Goal: Information Seeking & Learning: Learn about a topic

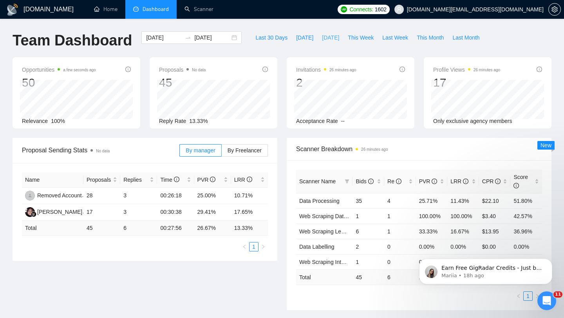
click at [327, 40] on span "[DATE]" at bounding box center [330, 37] width 17 height 9
type input "[DATE]"
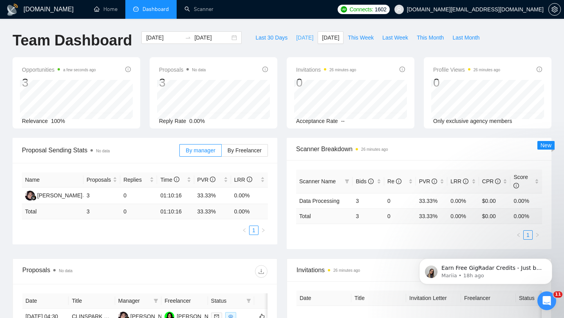
click at [301, 38] on span "[DATE]" at bounding box center [304, 37] width 17 height 9
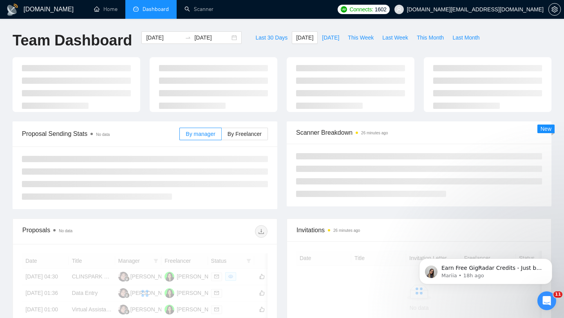
type input "[DATE]"
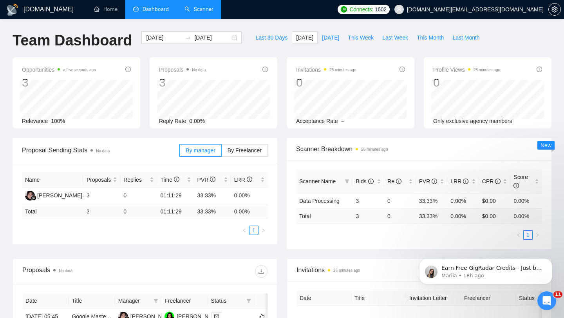
click at [207, 13] on link "Scanner" at bounding box center [198, 9] width 29 height 7
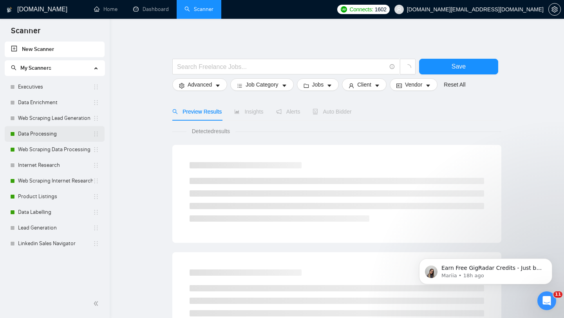
click at [70, 136] on link "Data Processing" at bounding box center [55, 134] width 75 height 16
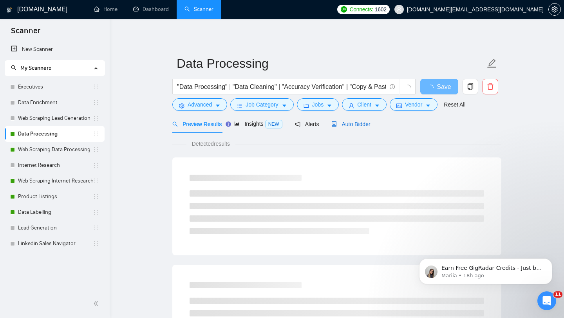
click at [364, 122] on span "Auto Bidder" at bounding box center [350, 124] width 39 height 6
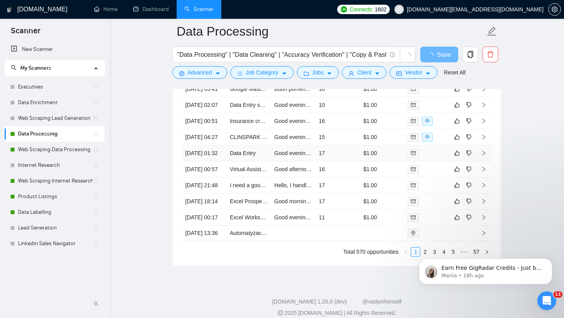
scroll to position [1893, 0]
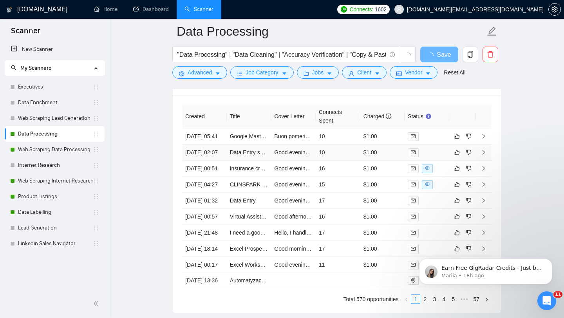
click at [258, 152] on td "Data Entry specialist needed - Data analysis/entry in the YouTube and Music Ind…" at bounding box center [249, 152] width 45 height 16
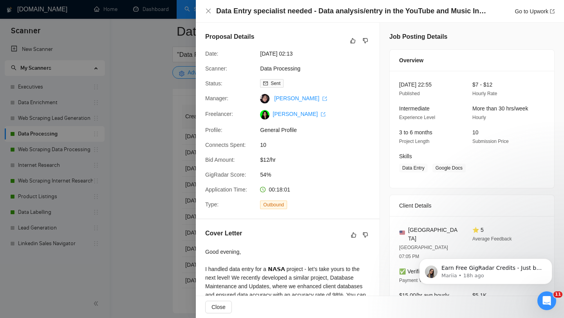
click at [122, 171] on div at bounding box center [282, 159] width 564 height 318
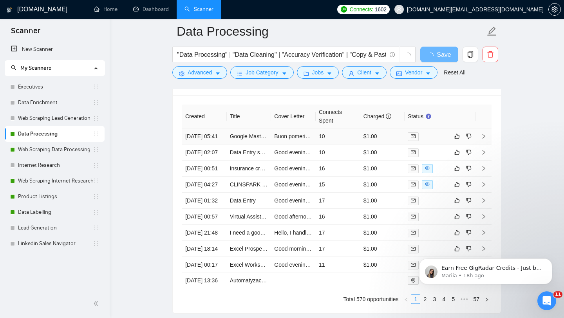
click at [235, 144] on td "Google Master Sheet that works two ways" at bounding box center [249, 136] width 45 height 16
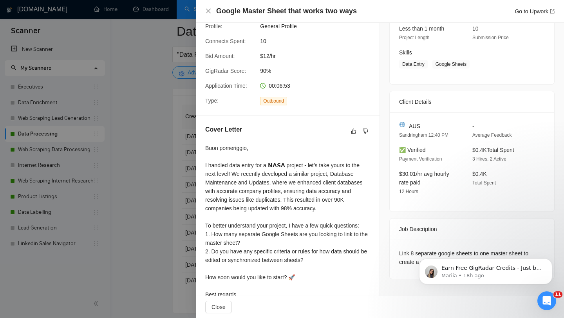
scroll to position [128, 0]
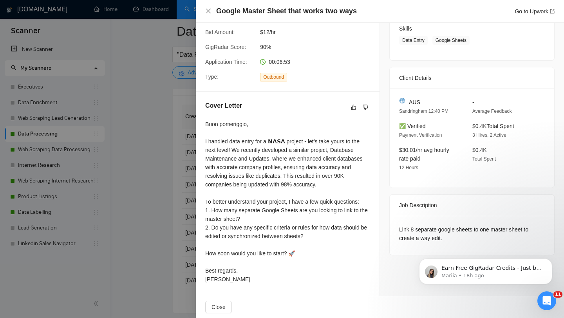
click at [184, 236] on div at bounding box center [282, 159] width 564 height 318
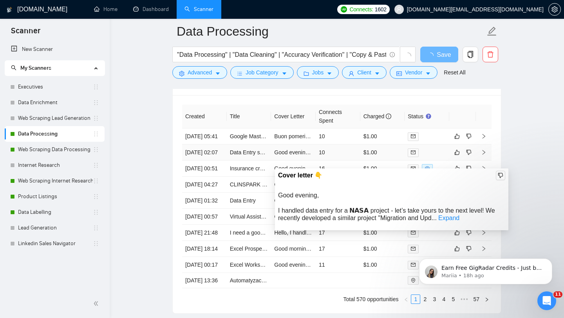
click at [249, 160] on td "Data Entry specialist needed - Data analysis/entry in the YouTube and Music Ind…" at bounding box center [249, 152] width 45 height 16
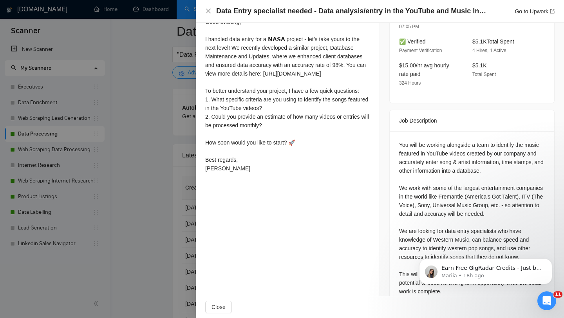
scroll to position [233, 0]
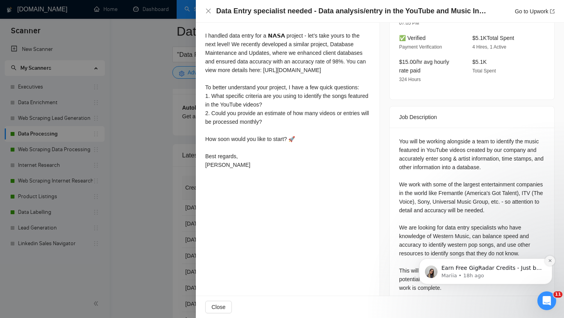
click at [551, 260] on button "Dismiss notification" at bounding box center [549, 261] width 10 height 10
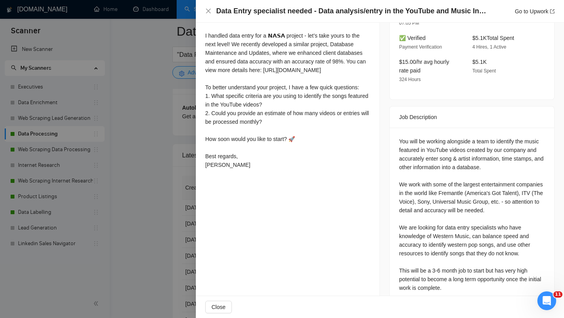
click at [145, 267] on div at bounding box center [282, 159] width 564 height 318
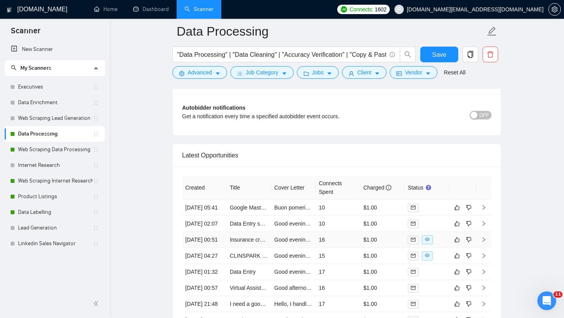
click at [250, 248] on td "Insurance credentialling updates" at bounding box center [249, 240] width 45 height 16
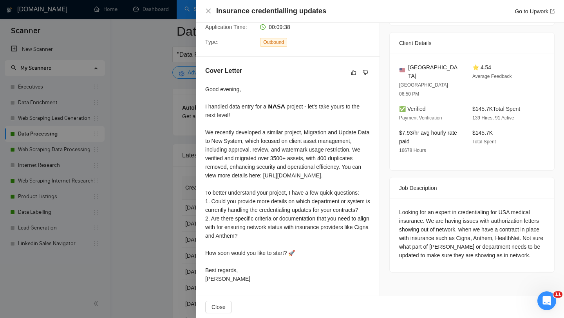
click at [166, 264] on div at bounding box center [282, 159] width 564 height 318
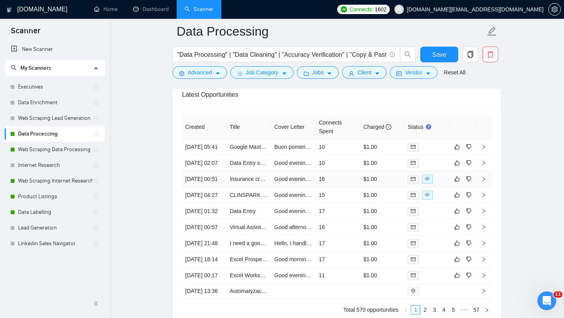
scroll to position [1957, 0]
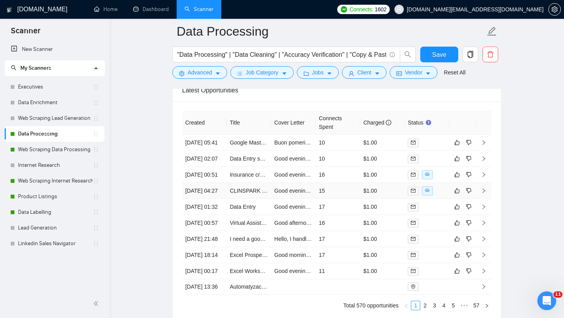
click at [238, 199] on td "CLINSPARK Study Builder Assistance" at bounding box center [249, 191] width 45 height 16
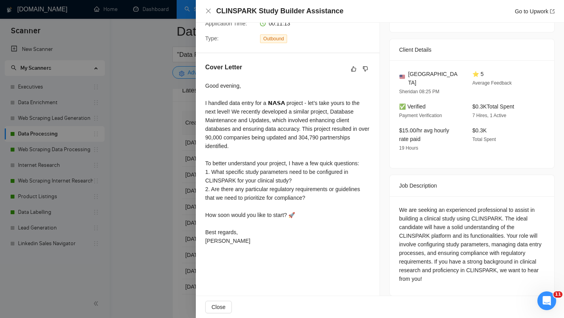
click at [75, 191] on div at bounding box center [282, 159] width 564 height 318
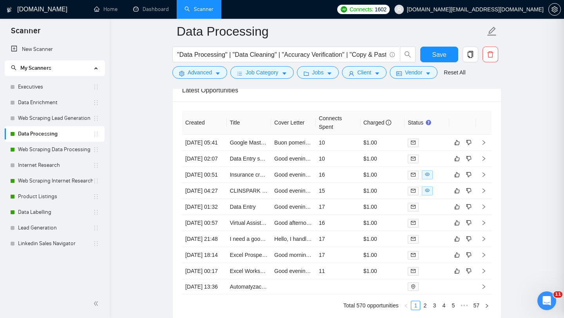
click at [53, 151] on link "Web Scraping Data Processing" at bounding box center [55, 150] width 75 height 16
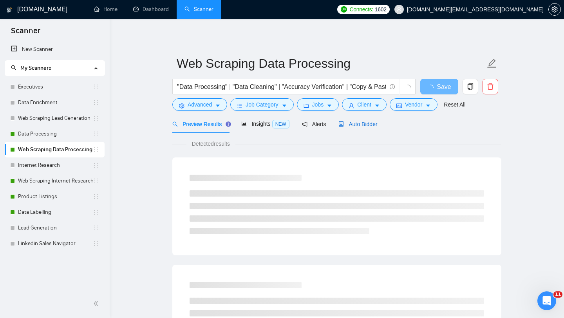
click at [362, 123] on span "Auto Bidder" at bounding box center [357, 124] width 39 height 6
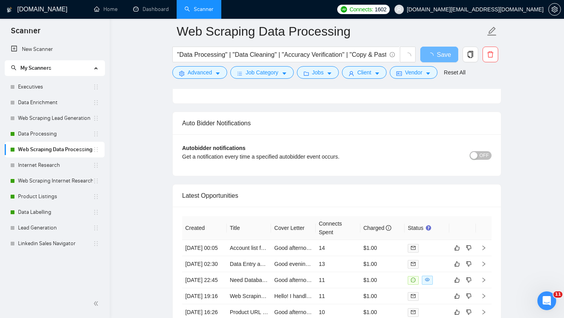
scroll to position [1797, 0]
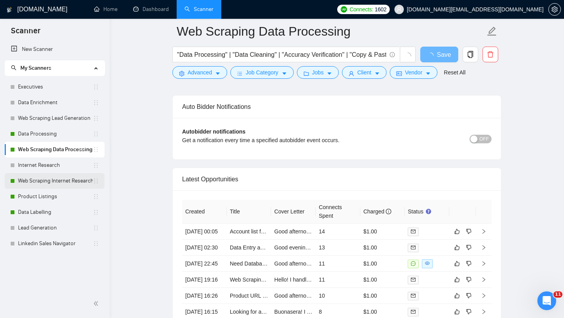
click at [60, 184] on link "Web Scraping Internet Research" at bounding box center [55, 181] width 75 height 16
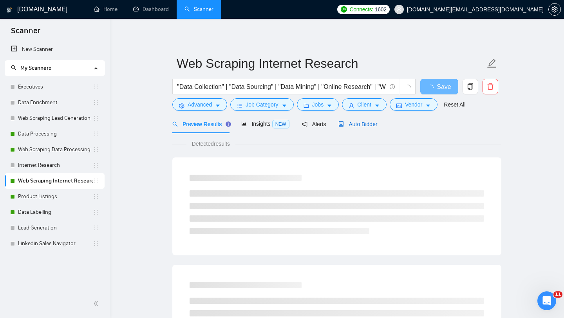
click at [367, 122] on span "Auto Bidder" at bounding box center [357, 124] width 39 height 6
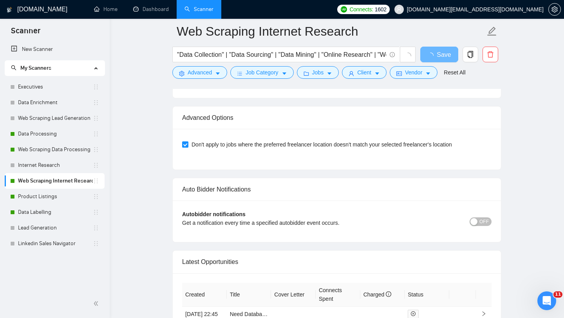
scroll to position [1758, 0]
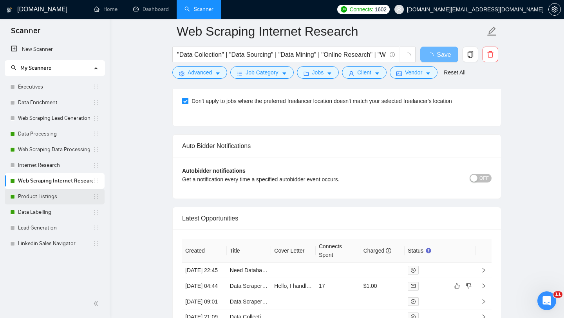
click at [49, 199] on link "Product Listings" at bounding box center [55, 197] width 75 height 16
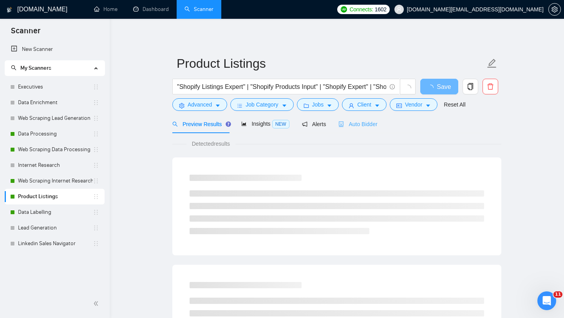
click at [349, 128] on div "Auto Bidder" at bounding box center [357, 124] width 39 height 18
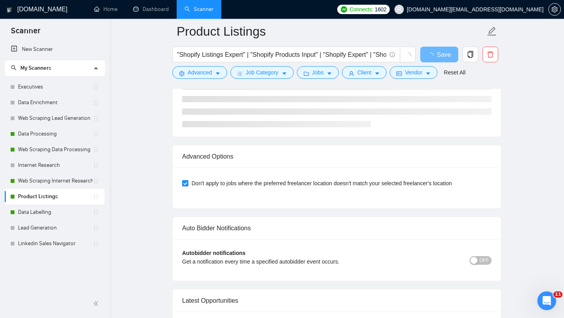
scroll to position [1838, 0]
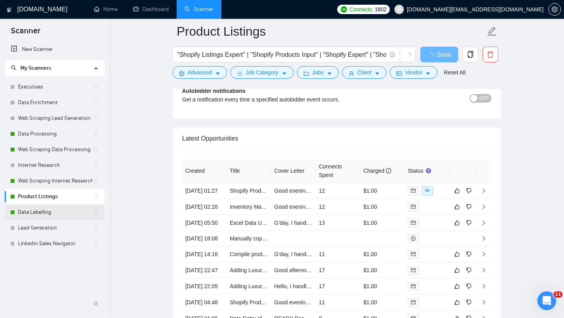
click at [54, 218] on link "Data Labelling" at bounding box center [55, 212] width 75 height 16
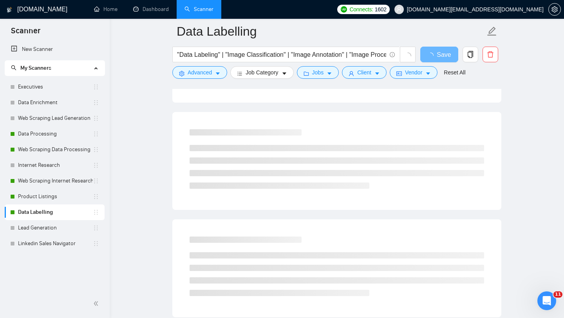
scroll to position [99, 0]
